Goal: Task Accomplishment & Management: Complete application form

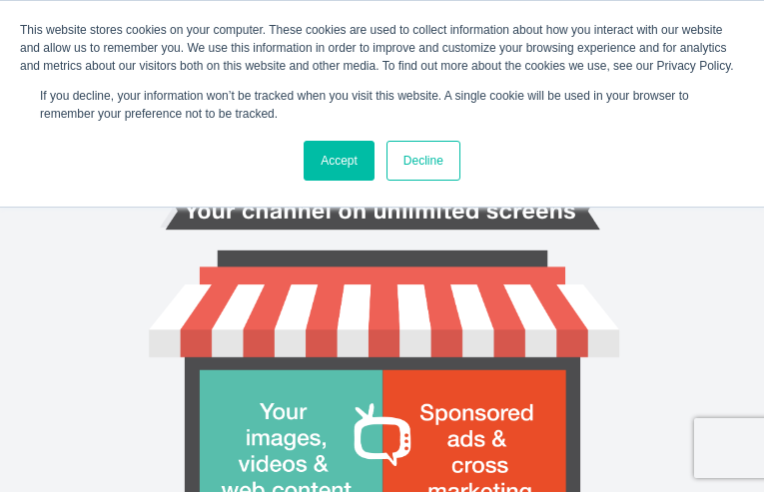
type input "OjFGMRuuunMFQodM"
type input "acreynolds84@gmail.com"
type input "WAKfQXzXrywSDW"
type input "uQlNBqZNHRl"
type input "hJapfmnu"
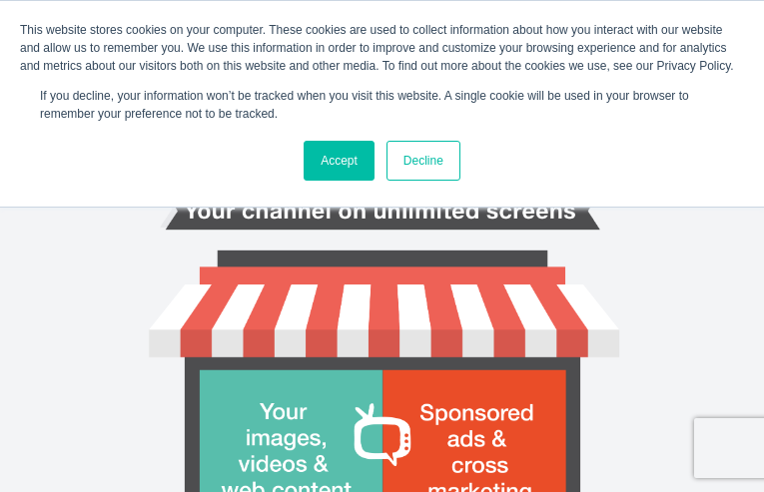
type input "qTwqGkuWxKJ"
type input "2853853236"
